Goal: Information Seeking & Learning: Find specific page/section

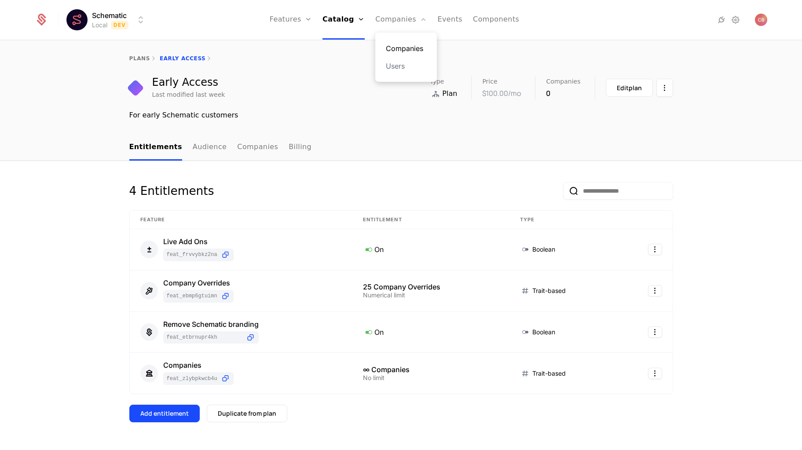
click at [400, 47] on link "Companies" at bounding box center [406, 48] width 40 height 11
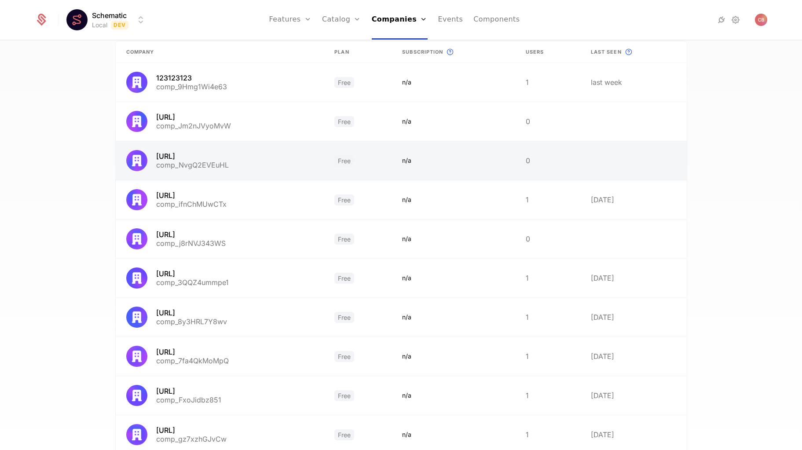
scroll to position [134, 0]
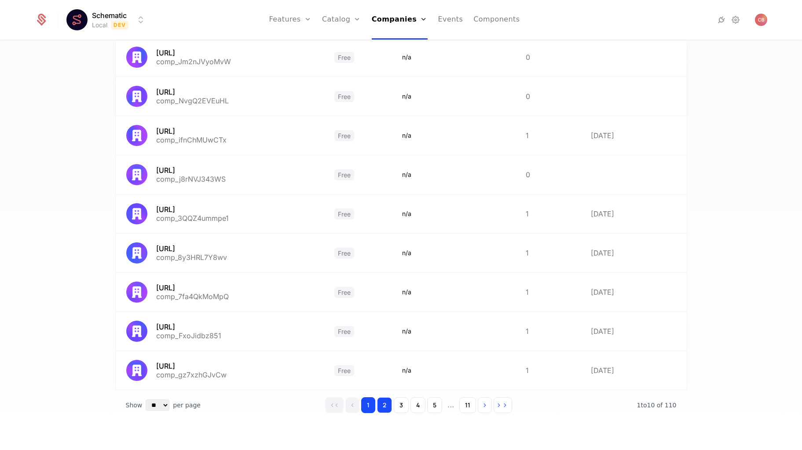
click at [389, 409] on button "2" at bounding box center [384, 405] width 15 height 16
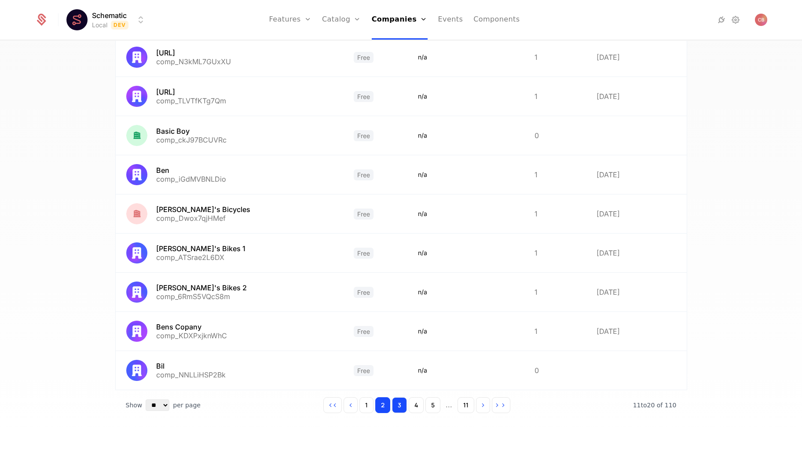
click at [405, 408] on button "3" at bounding box center [399, 405] width 15 height 16
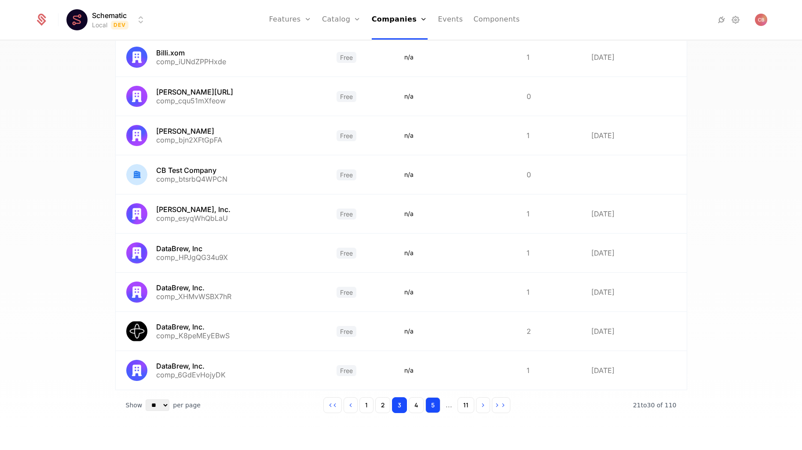
click at [430, 408] on button "5" at bounding box center [433, 405] width 15 height 16
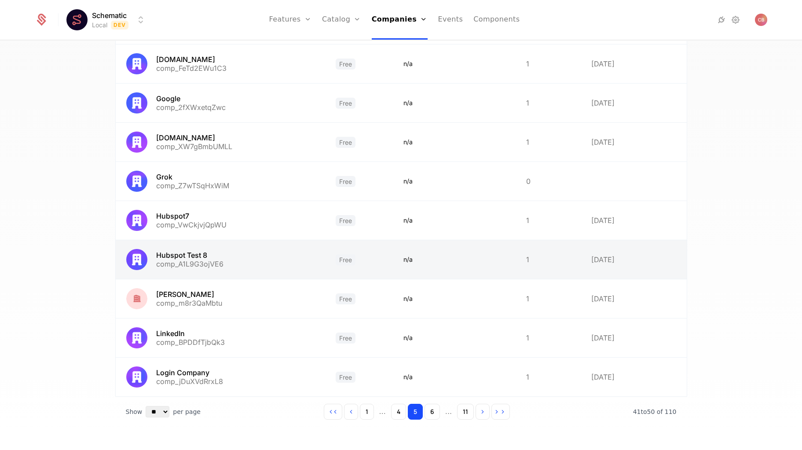
scroll to position [128, 0]
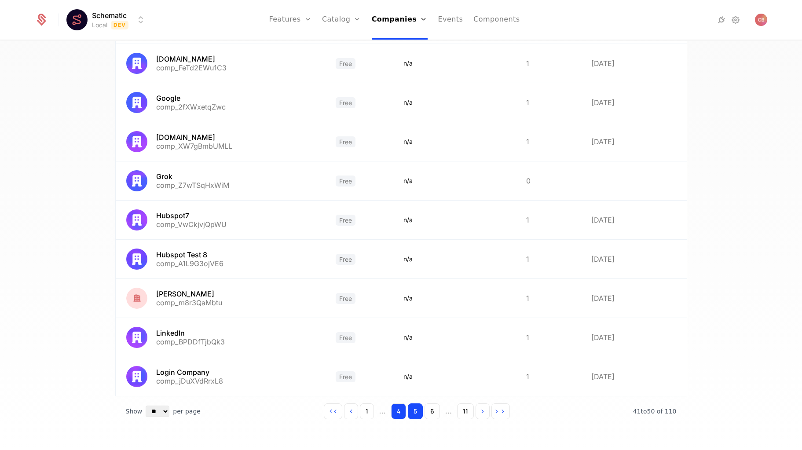
click at [404, 411] on button "4" at bounding box center [398, 412] width 15 height 16
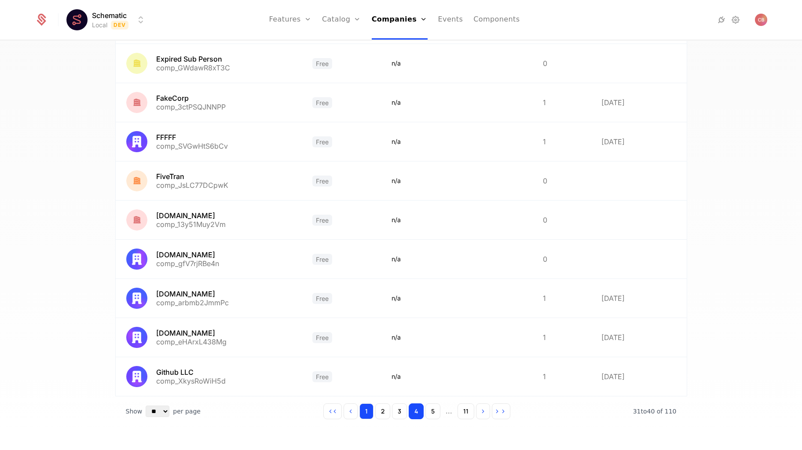
click at [371, 412] on button "1" at bounding box center [367, 412] width 14 height 16
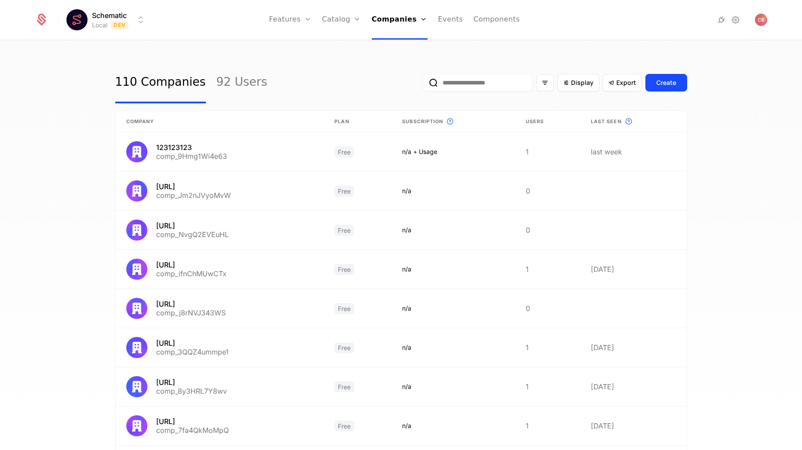
click at [488, 80] on input "email" at bounding box center [478, 83] width 110 height 18
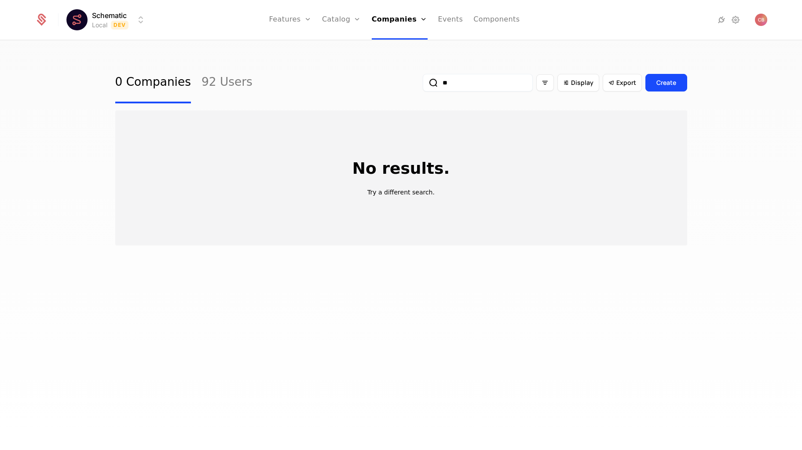
type input "*"
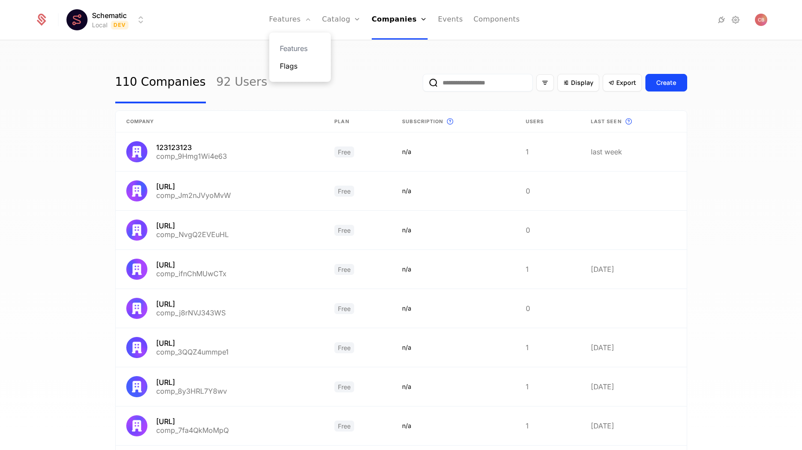
click at [301, 68] on link "Flags" at bounding box center [300, 66] width 40 height 11
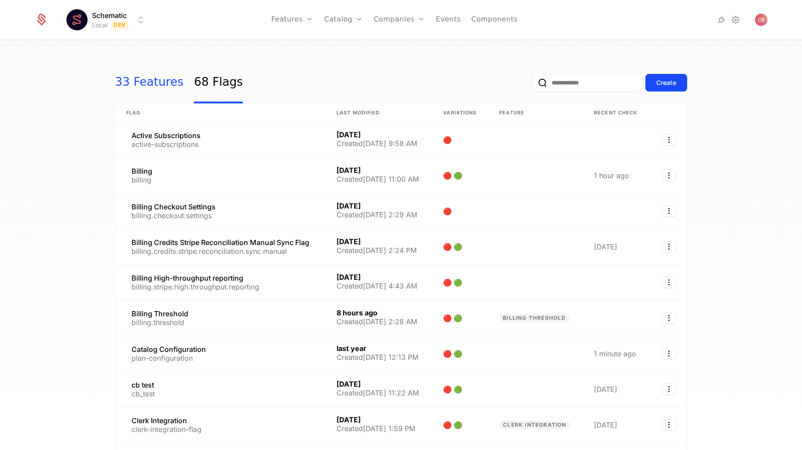
click at [135, 82] on link "33 Features" at bounding box center [149, 82] width 68 height 41
